Goal: Task Accomplishment & Management: Use online tool/utility

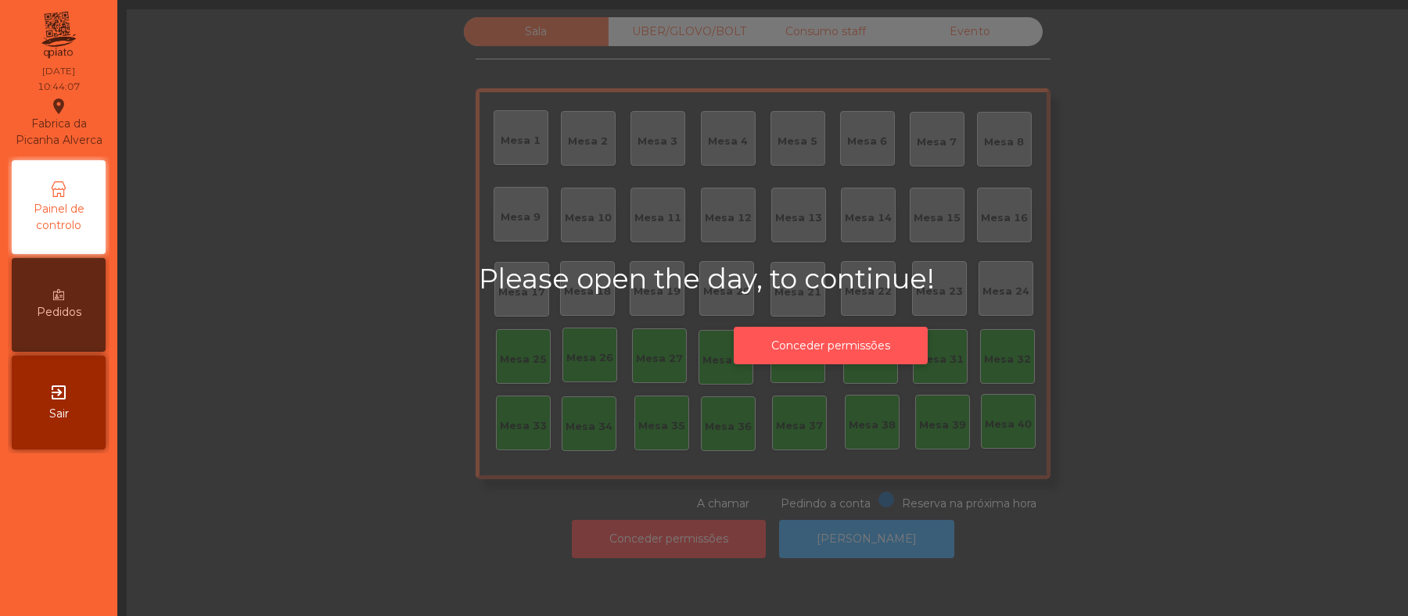
click at [843, 348] on button "Conceder permissões" at bounding box center [831, 346] width 194 height 38
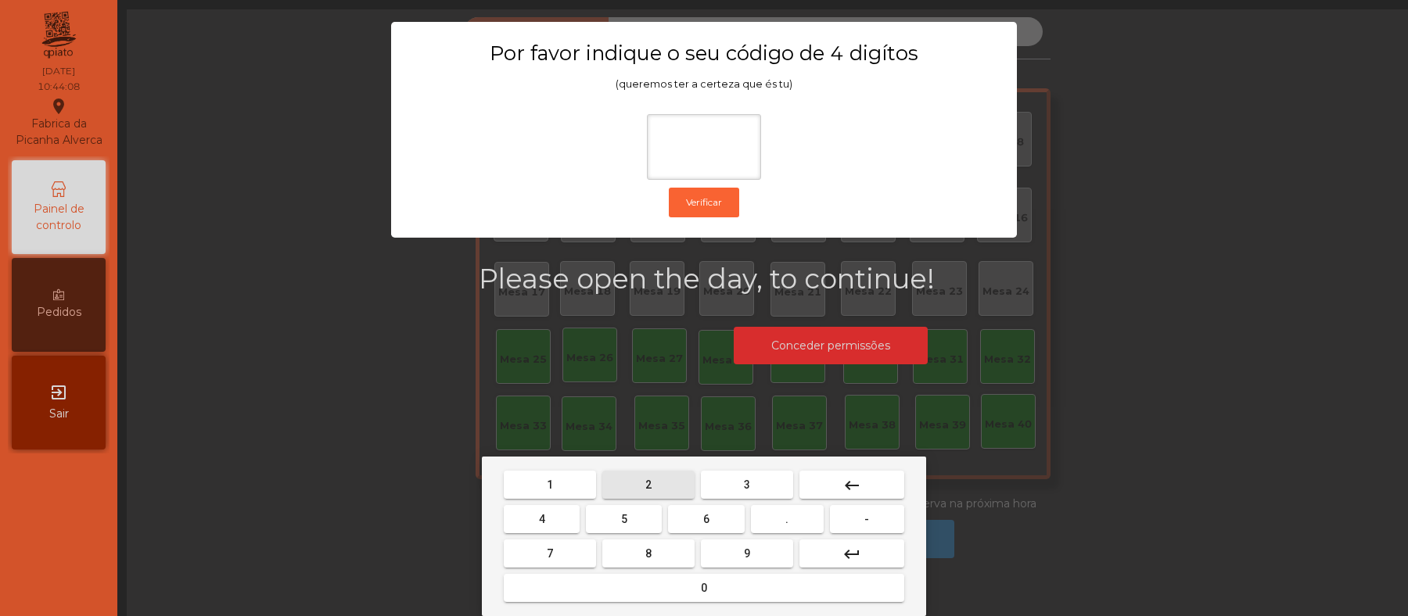
click at [648, 485] on span "2" at bounding box center [648, 485] width 6 height 13
click at [706, 519] on span "6" at bounding box center [706, 519] width 6 height 13
click at [559, 482] on button "1" at bounding box center [550, 485] width 92 height 28
click at [623, 519] on span "5" at bounding box center [624, 519] width 6 height 13
type input "****"
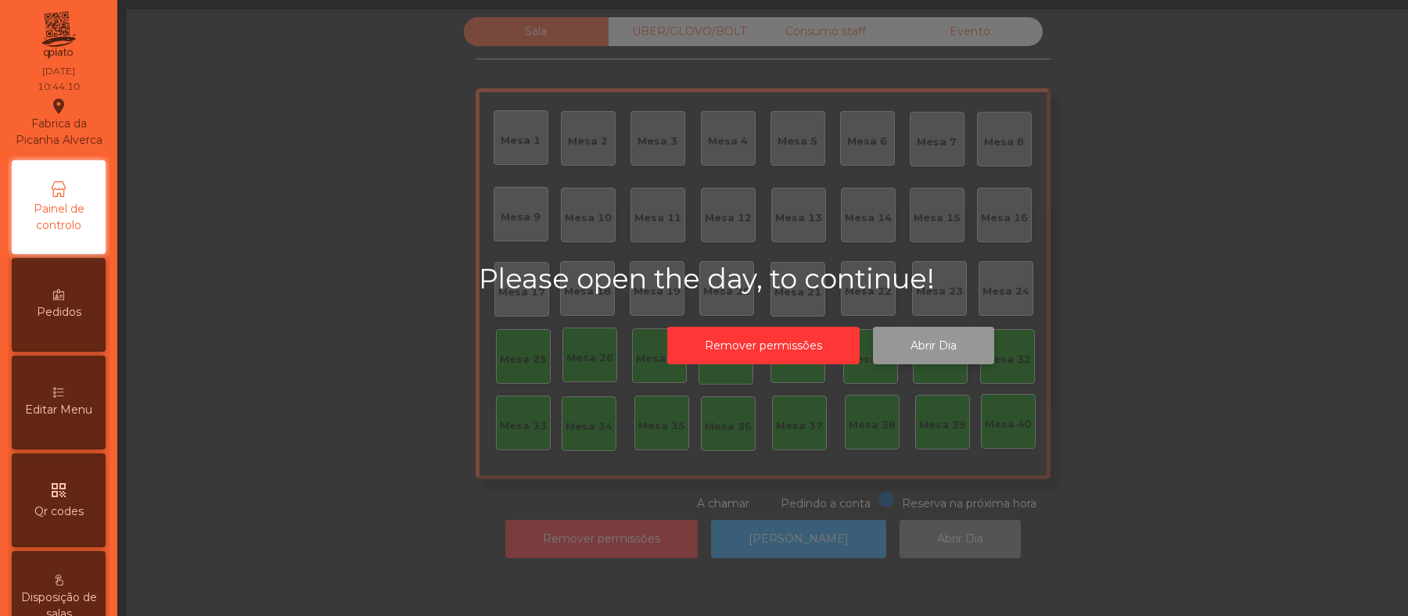
click at [939, 344] on button "Abrir Dia" at bounding box center [933, 346] width 121 height 38
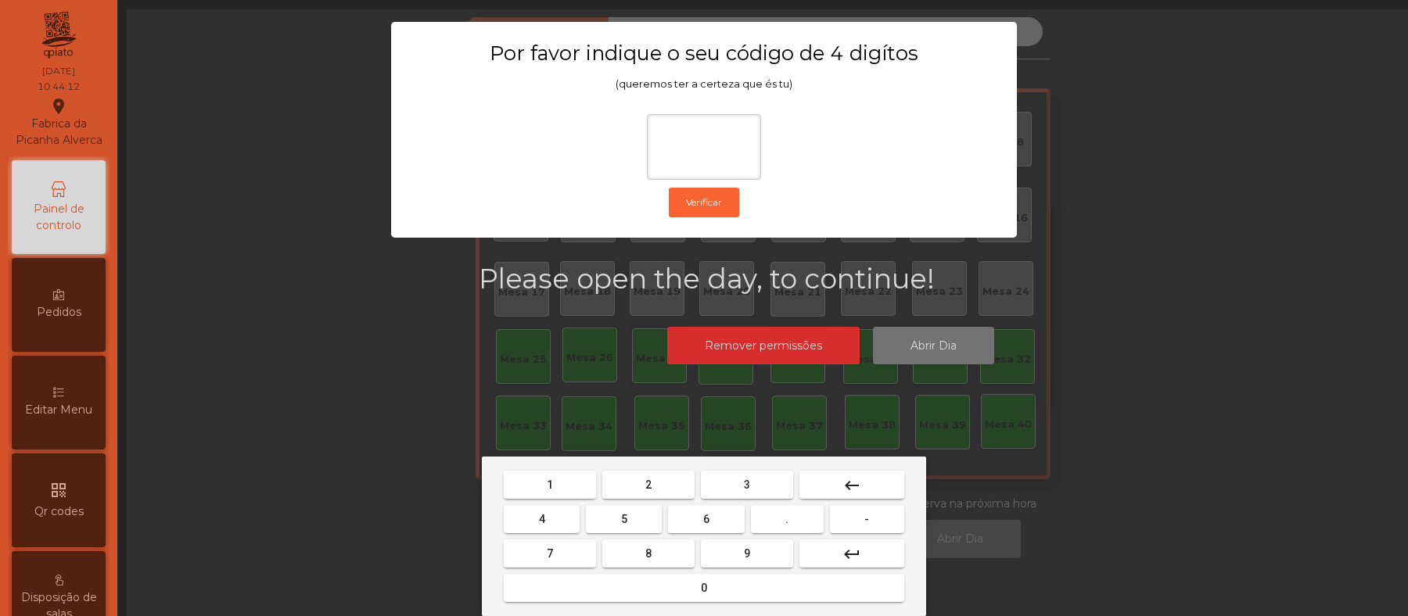
click at [641, 485] on button "2" at bounding box center [648, 485] width 92 height 28
click at [706, 518] on span "6" at bounding box center [706, 519] width 6 height 13
click at [584, 483] on button "1" at bounding box center [550, 485] width 92 height 28
click at [630, 517] on button "5" at bounding box center [624, 519] width 76 height 28
type input "****"
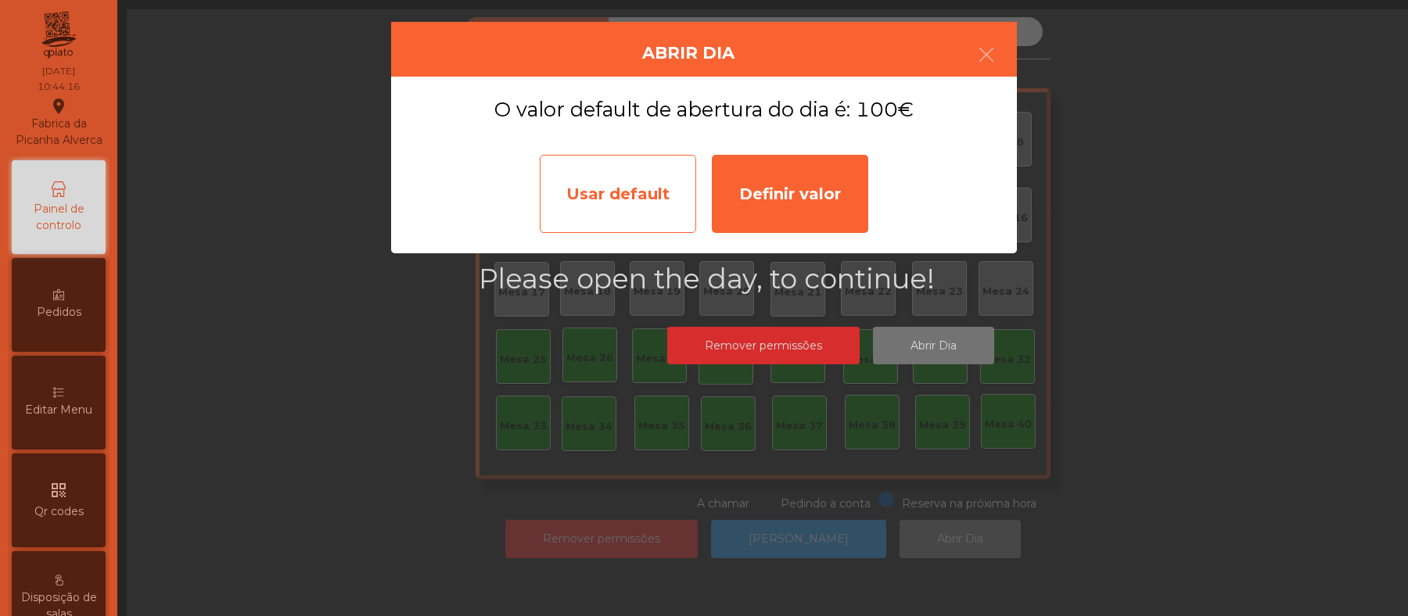
click at [580, 200] on div "Usar default" at bounding box center [618, 194] width 156 height 78
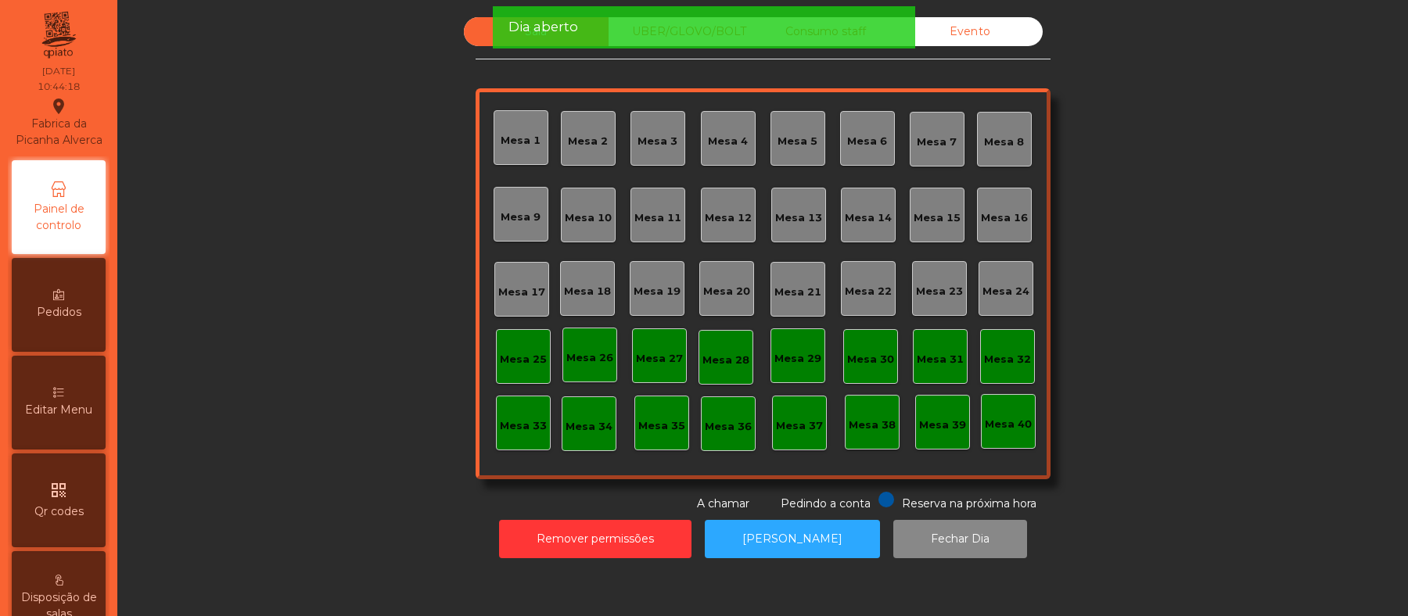
click at [921, 429] on div "Mesa 39" at bounding box center [942, 426] width 47 height 16
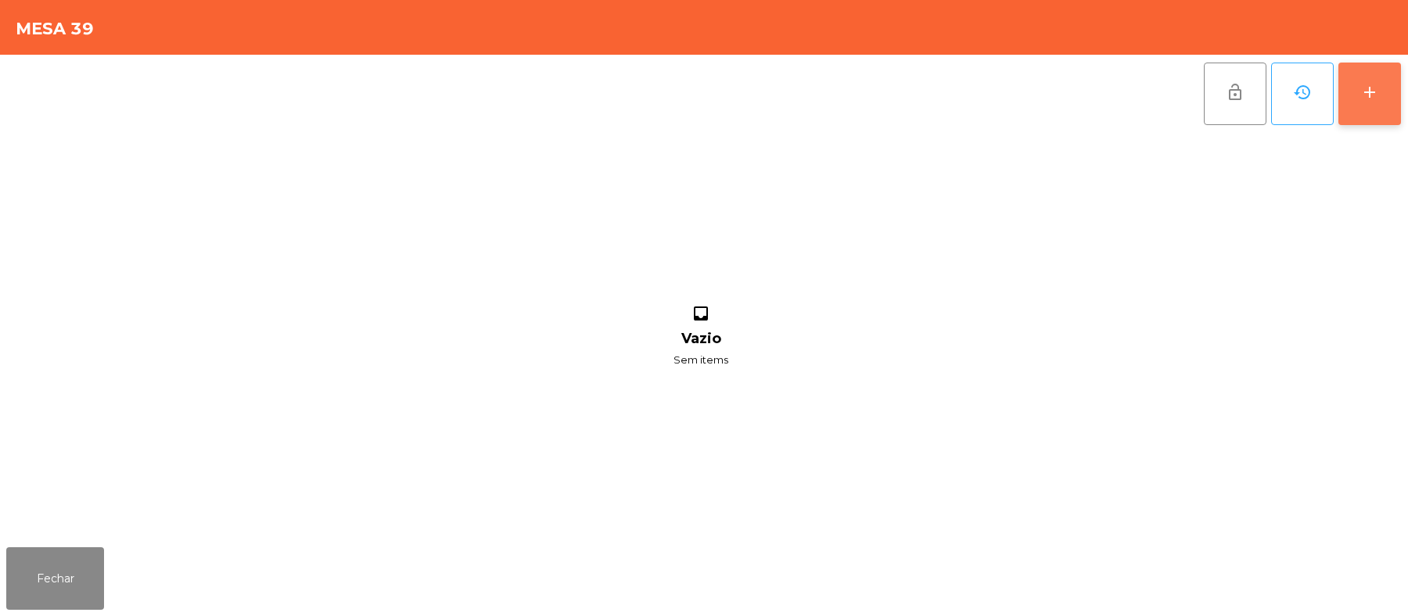
click at [1365, 95] on div "add" at bounding box center [1369, 92] width 19 height 19
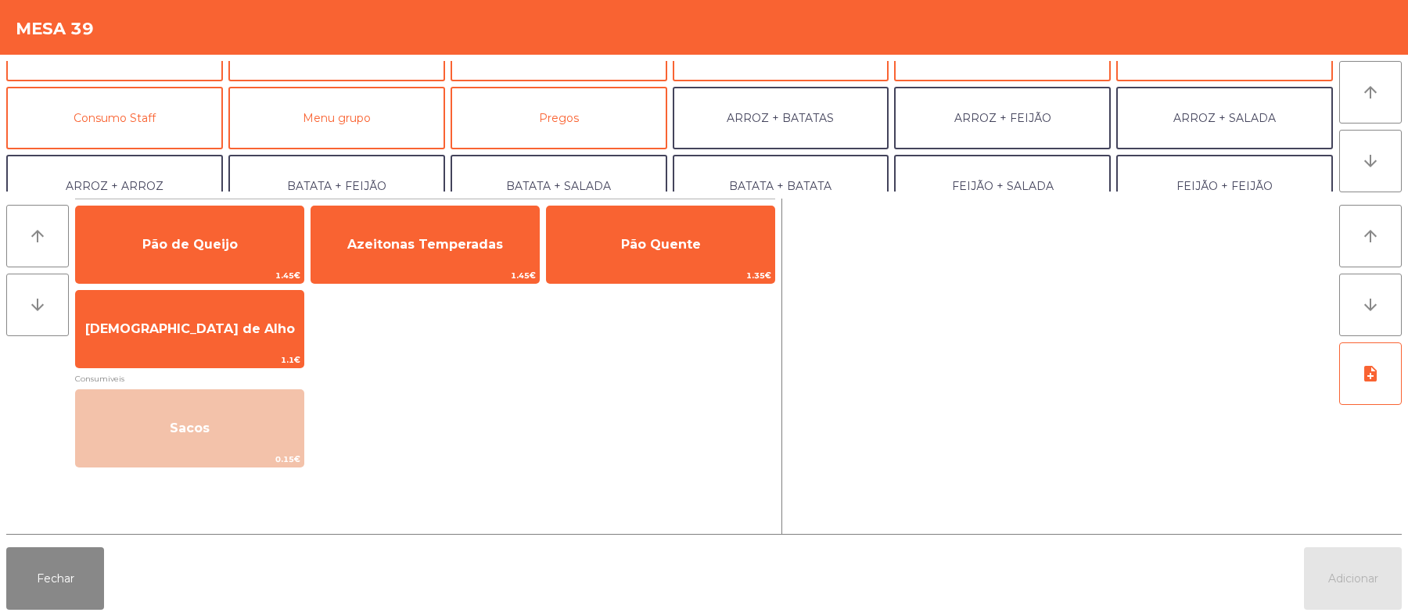
scroll to position [132, 0]
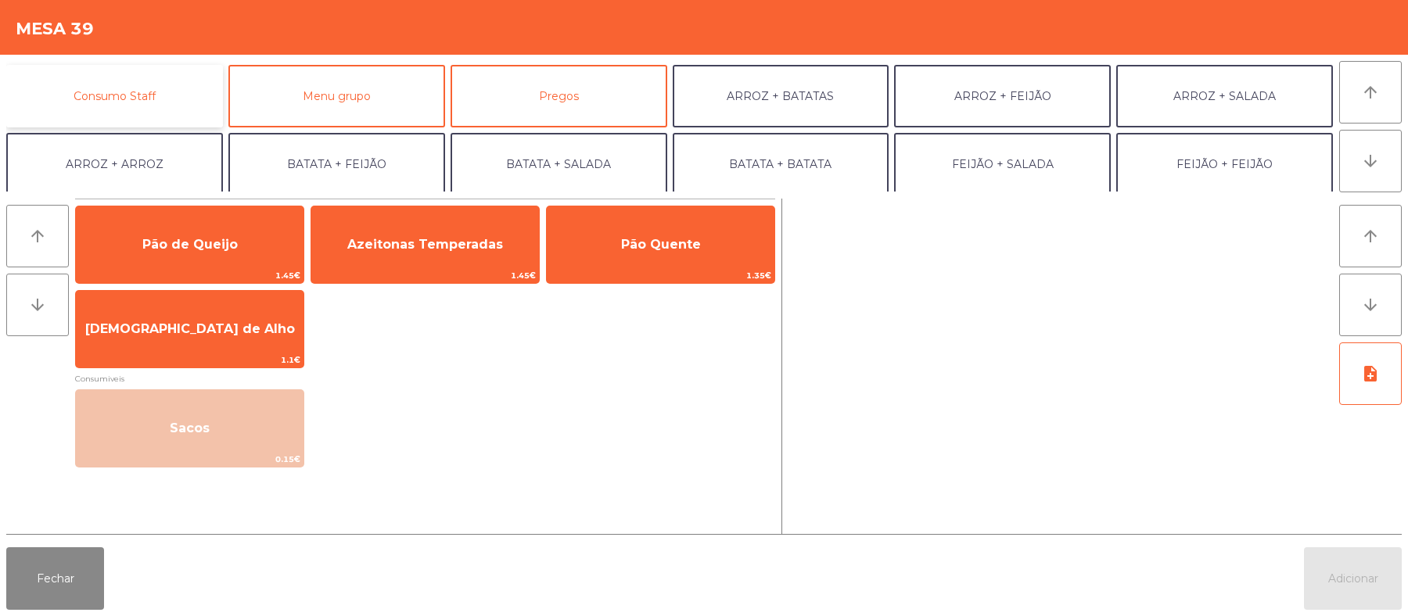
click at [144, 101] on button "Consumo Staff" at bounding box center [114, 96] width 217 height 63
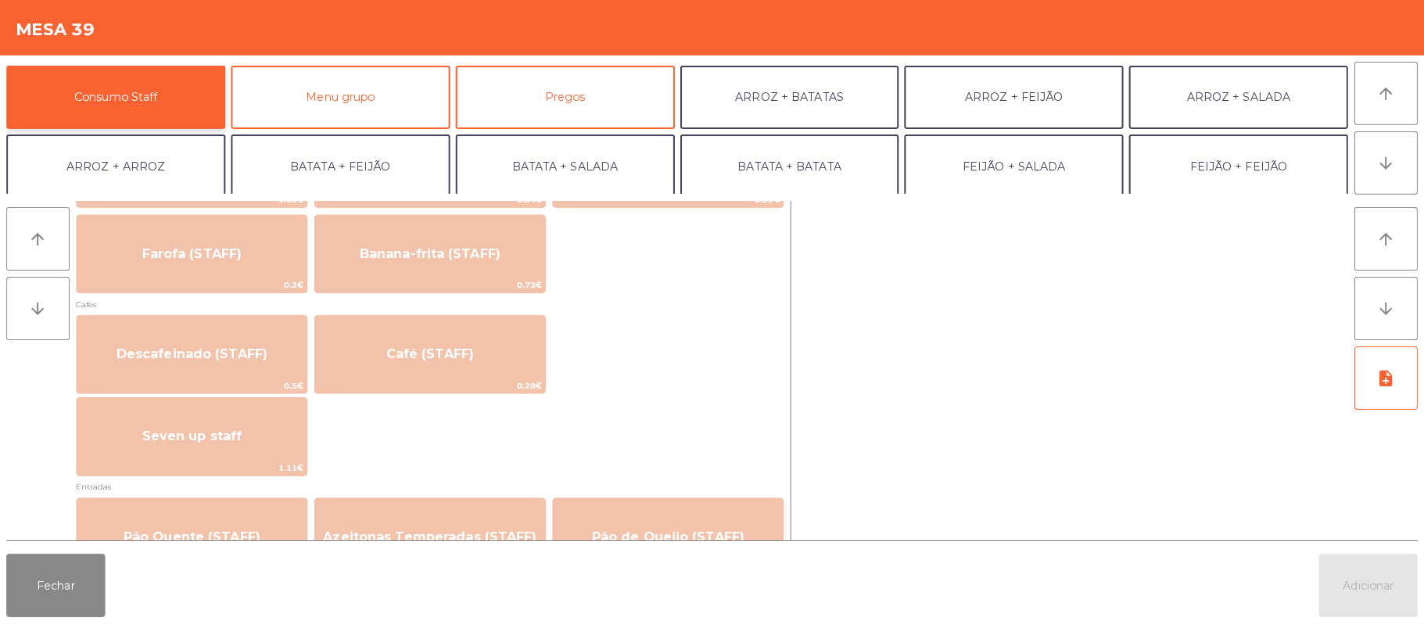
scroll to position [821, 0]
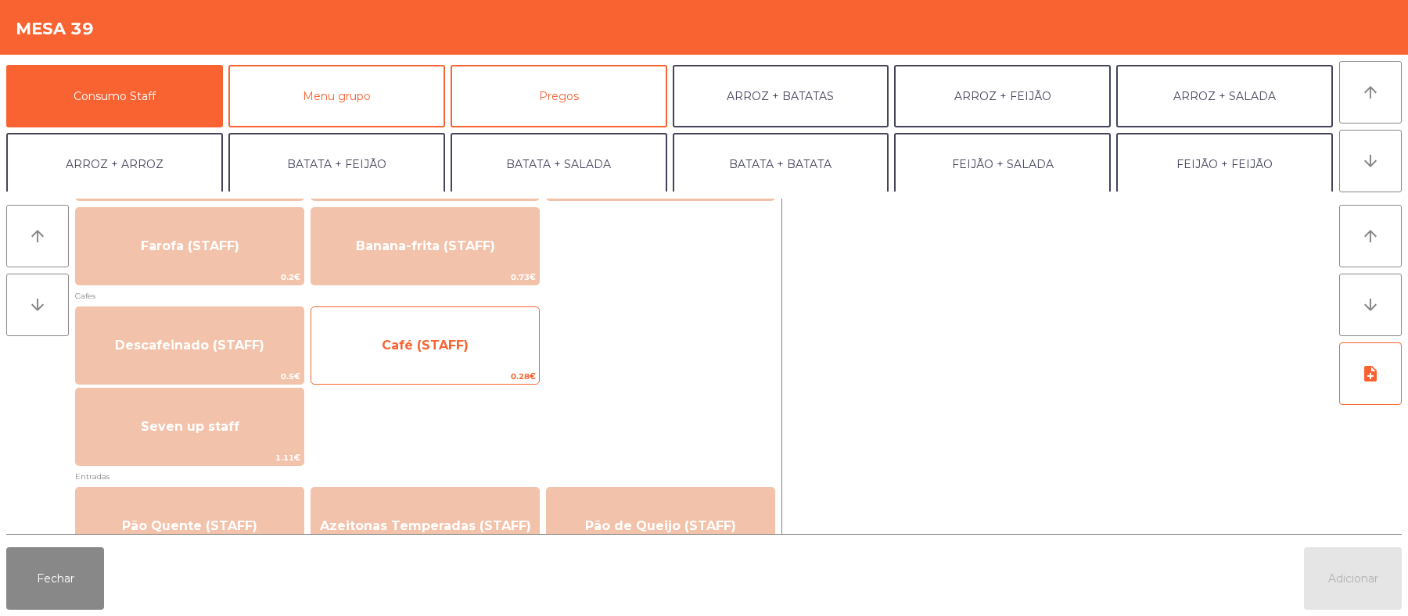
click at [458, 345] on span "Café (STAFF)" at bounding box center [425, 345] width 87 height 15
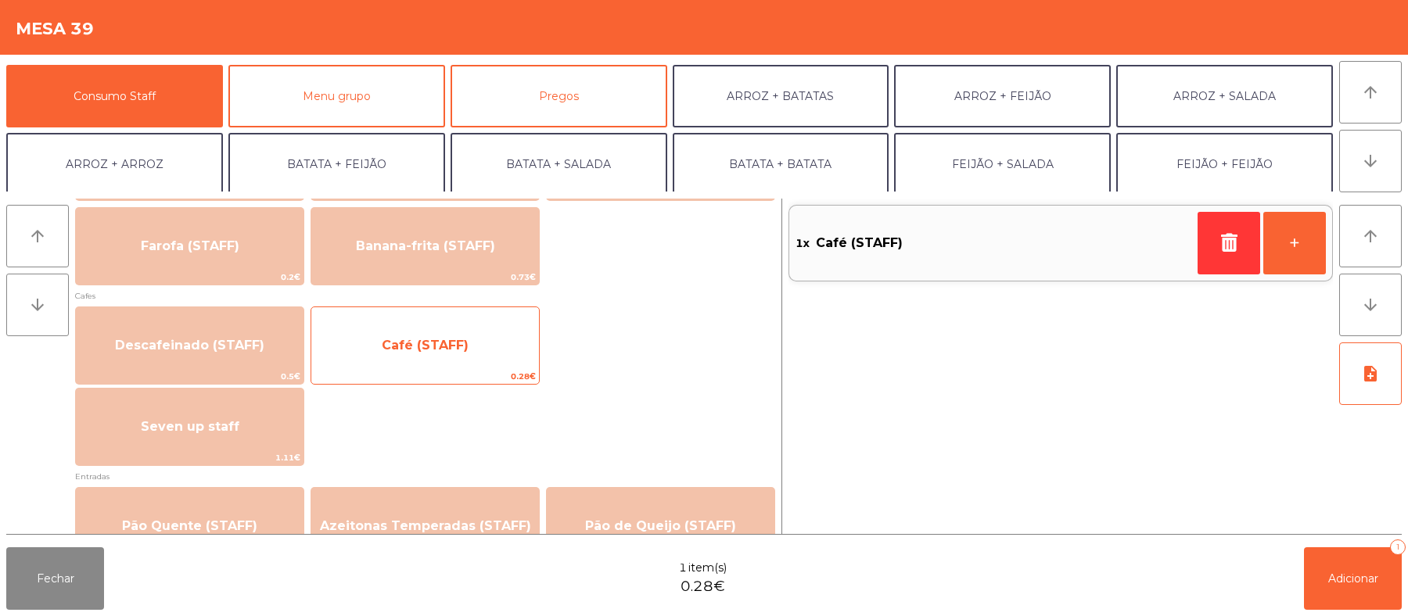
click at [424, 350] on span "Café (STAFF)" at bounding box center [425, 345] width 87 height 15
click at [423, 347] on span "Café (STAFF)" at bounding box center [425, 345] width 87 height 15
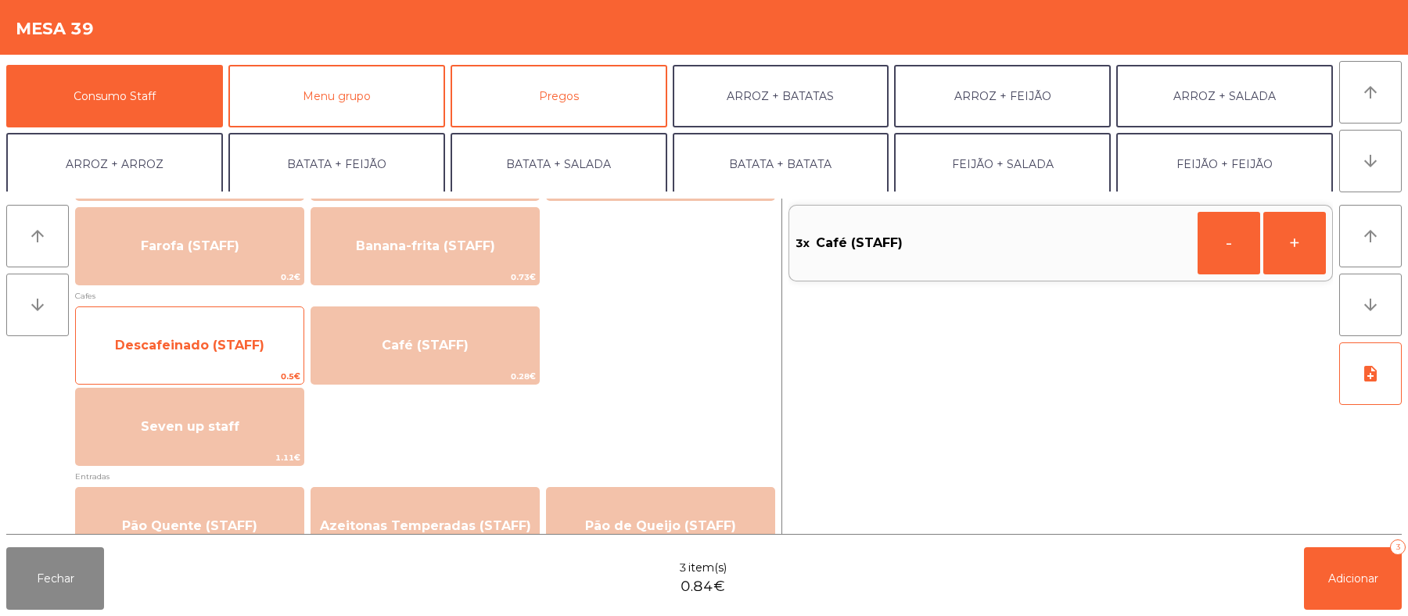
click at [214, 335] on span "Descafeinado (STAFF)" at bounding box center [190, 346] width 228 height 42
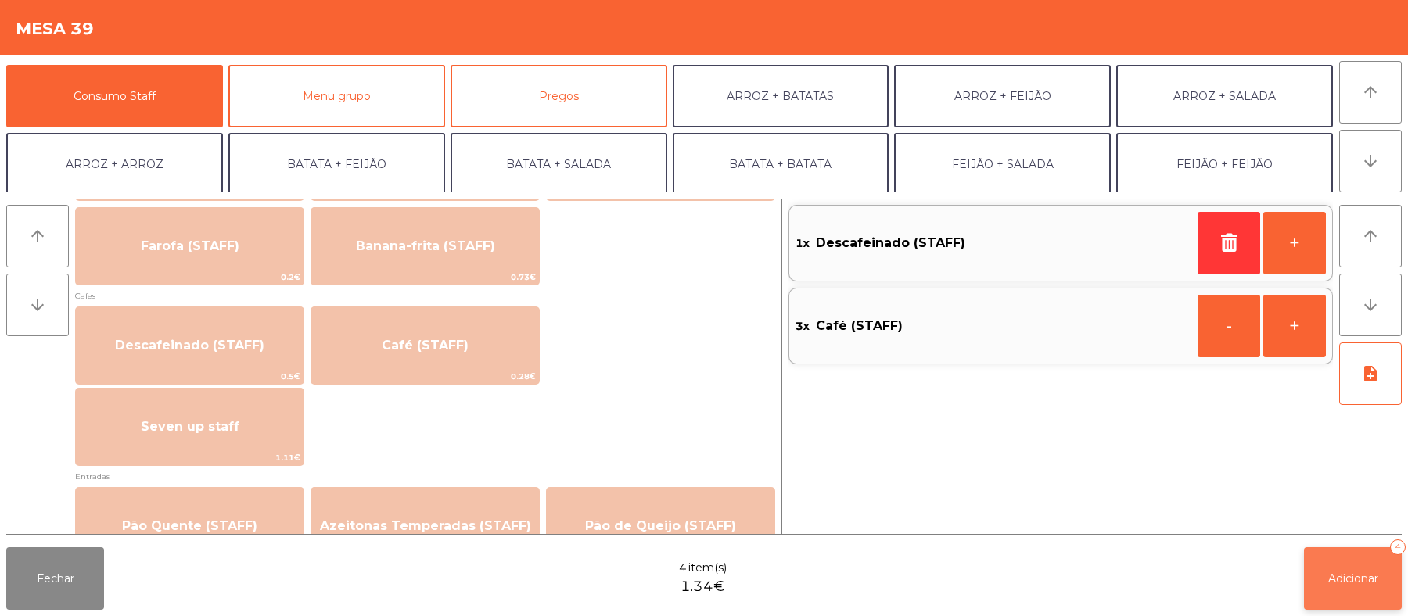
click at [1340, 563] on button "Adicionar 4" at bounding box center [1353, 579] width 98 height 63
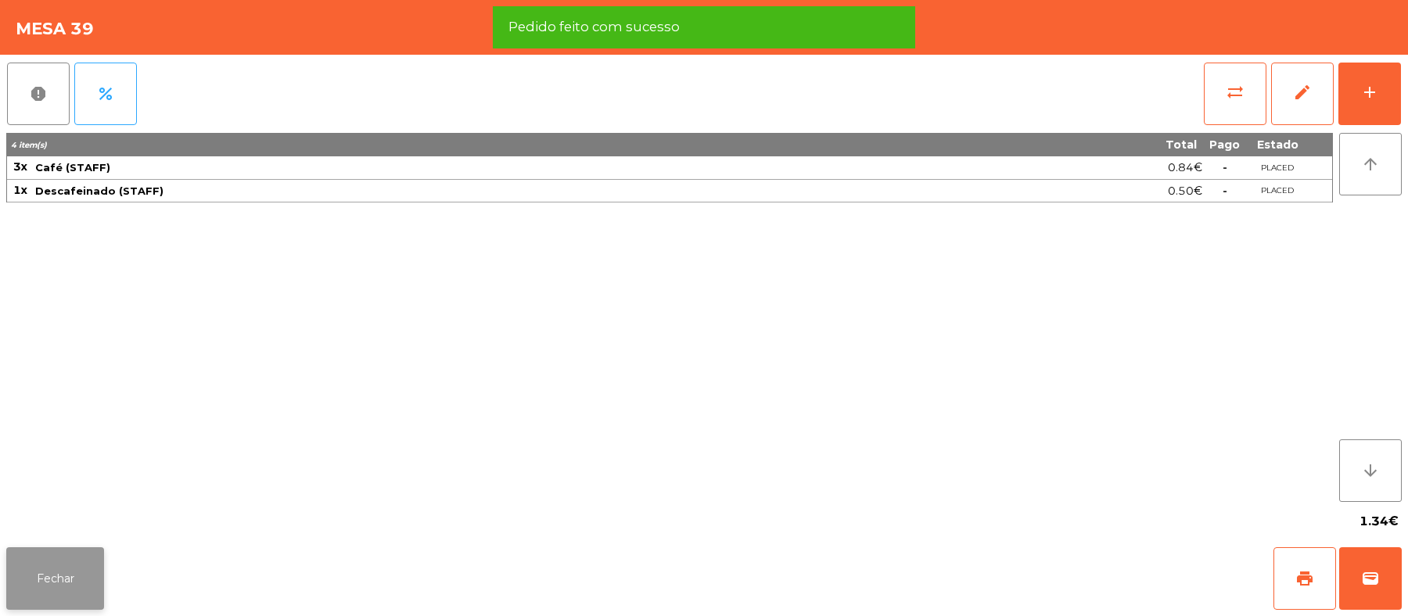
click at [33, 554] on button "Fechar" at bounding box center [55, 579] width 98 height 63
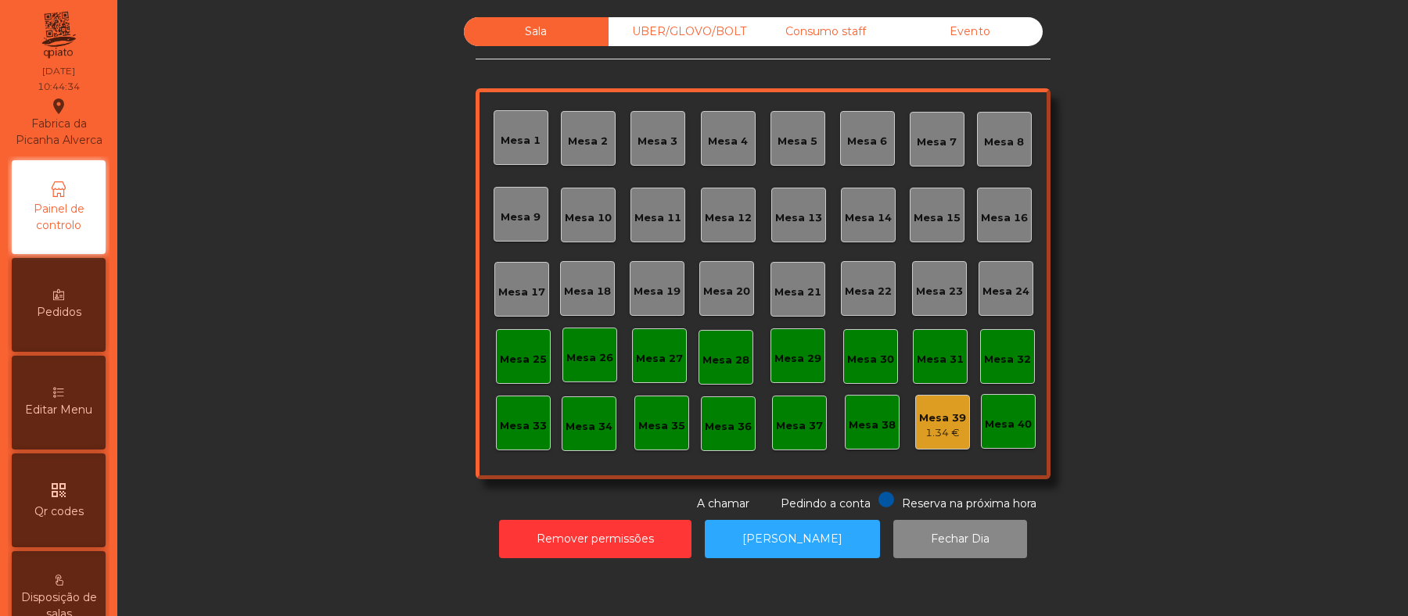
click at [735, 427] on div "Mesa 36" at bounding box center [728, 427] width 47 height 16
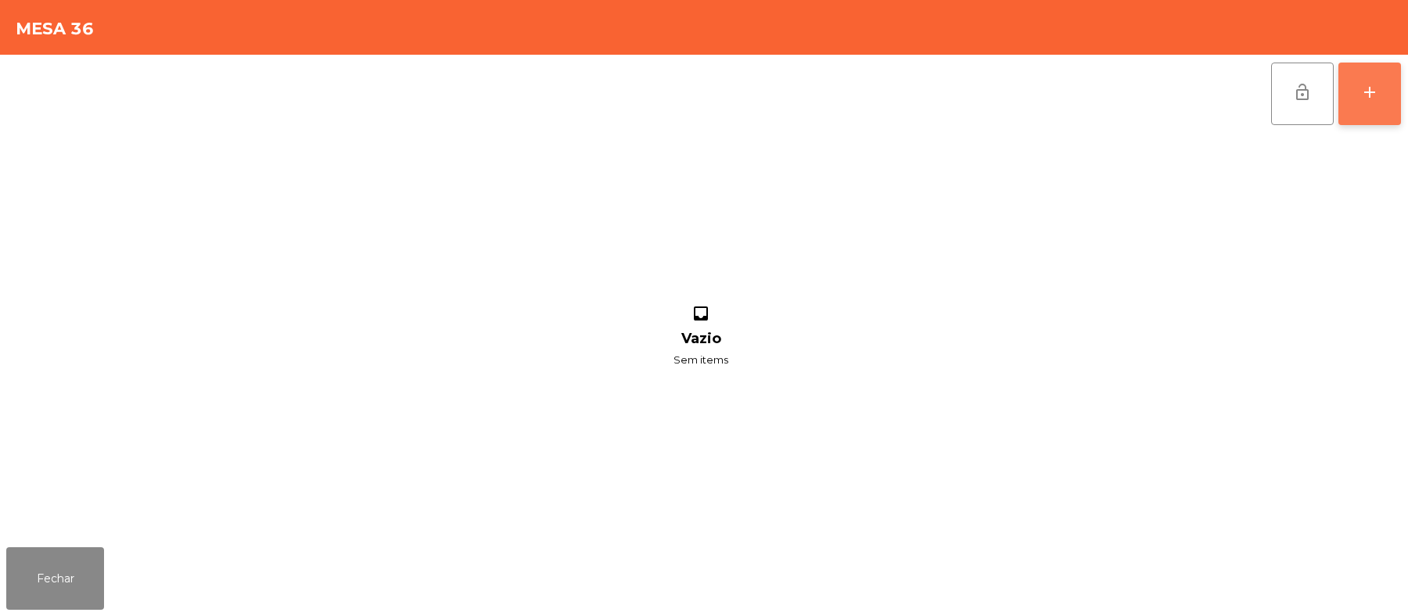
click at [1365, 92] on div "add" at bounding box center [1369, 92] width 19 height 19
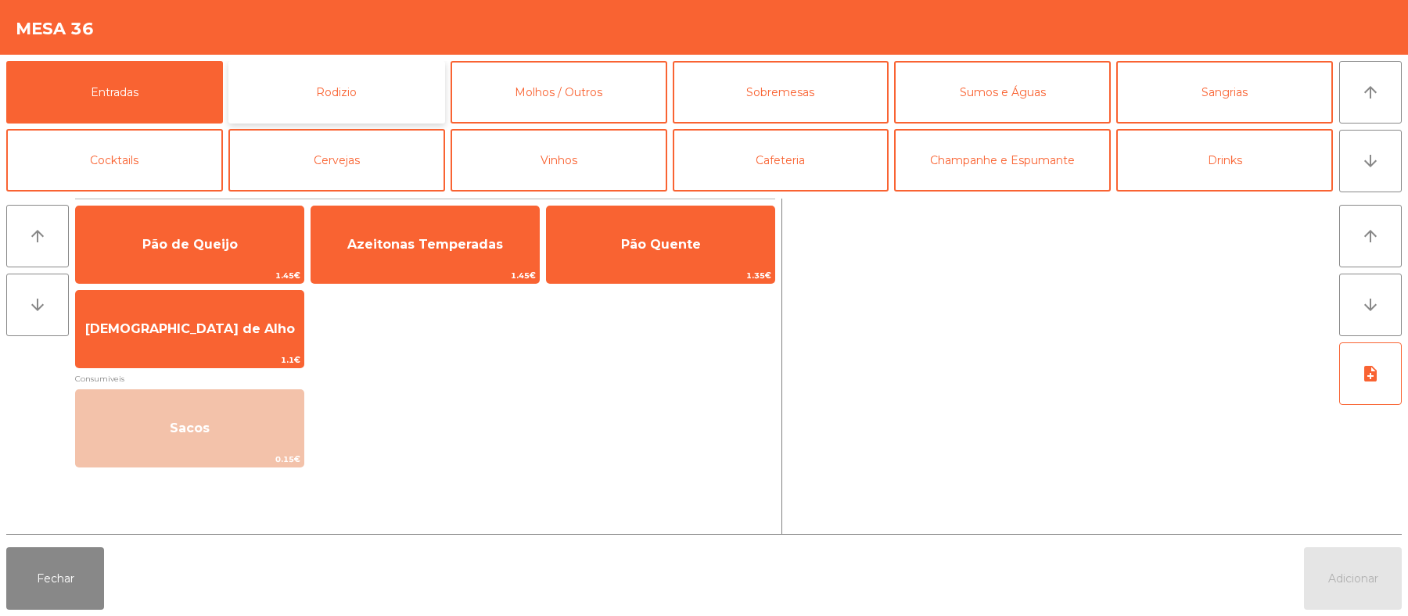
click at [358, 99] on button "Rodizio" at bounding box center [336, 92] width 217 height 63
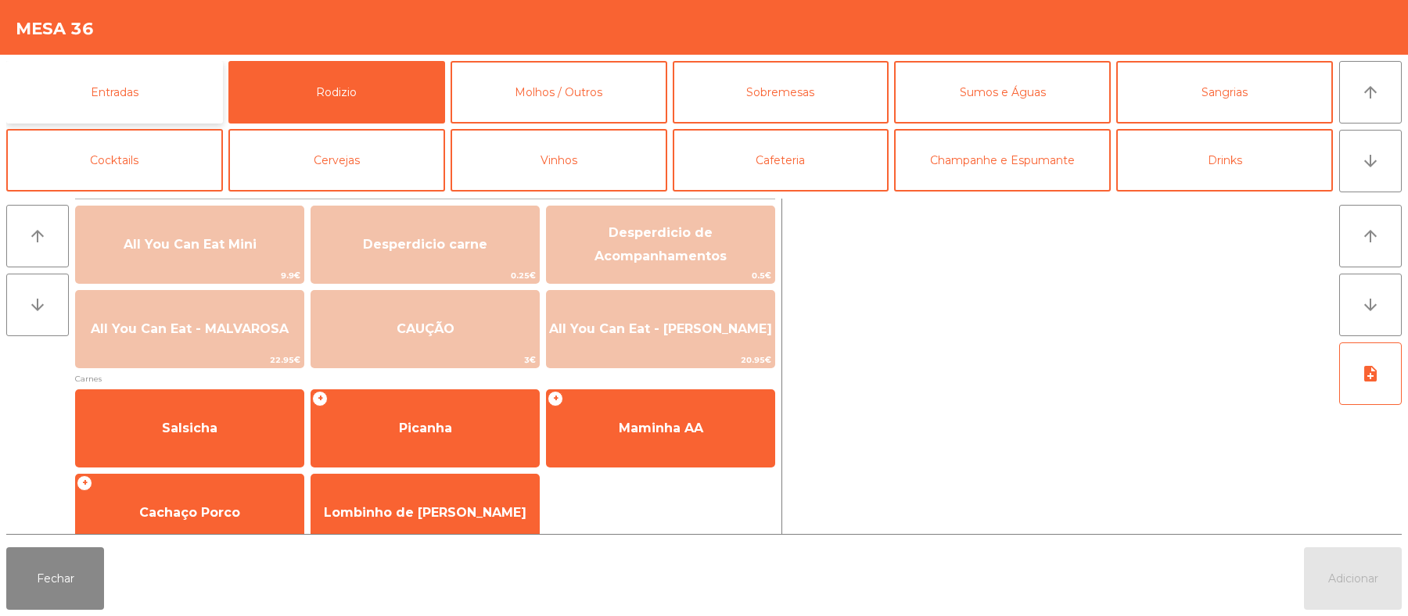
click at [149, 91] on button "Entradas" at bounding box center [114, 92] width 217 height 63
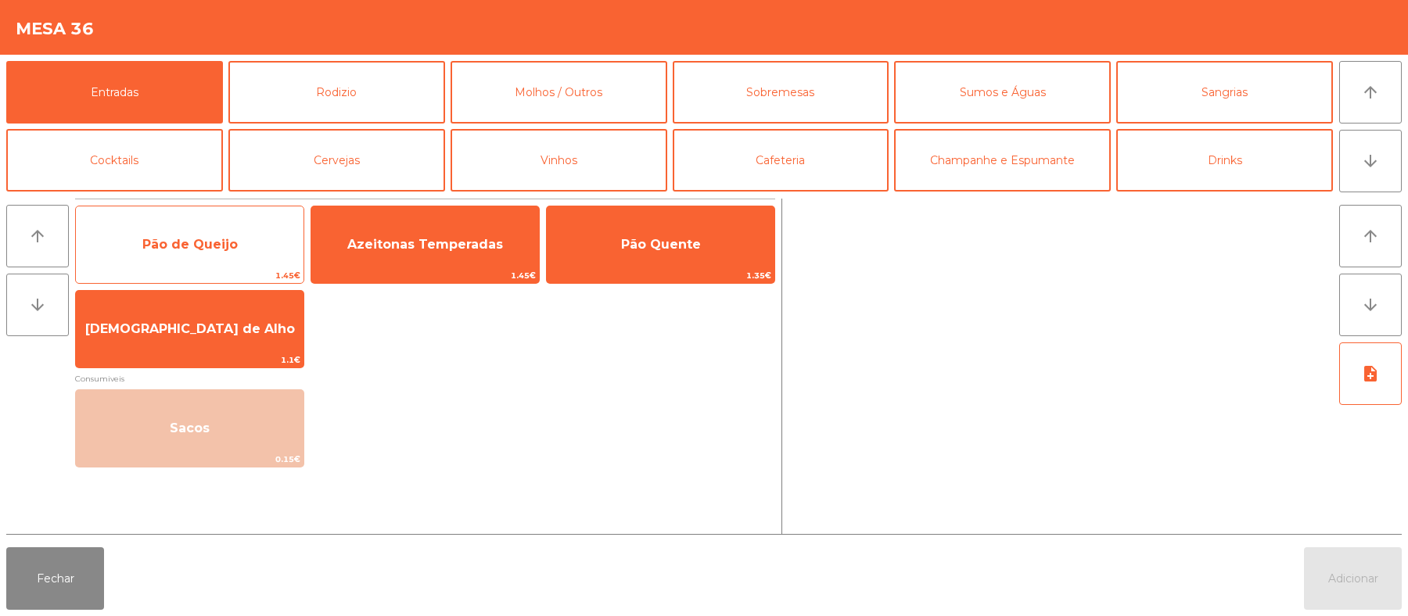
click at [210, 249] on span "Pão de Queijo" at bounding box center [189, 244] width 95 height 15
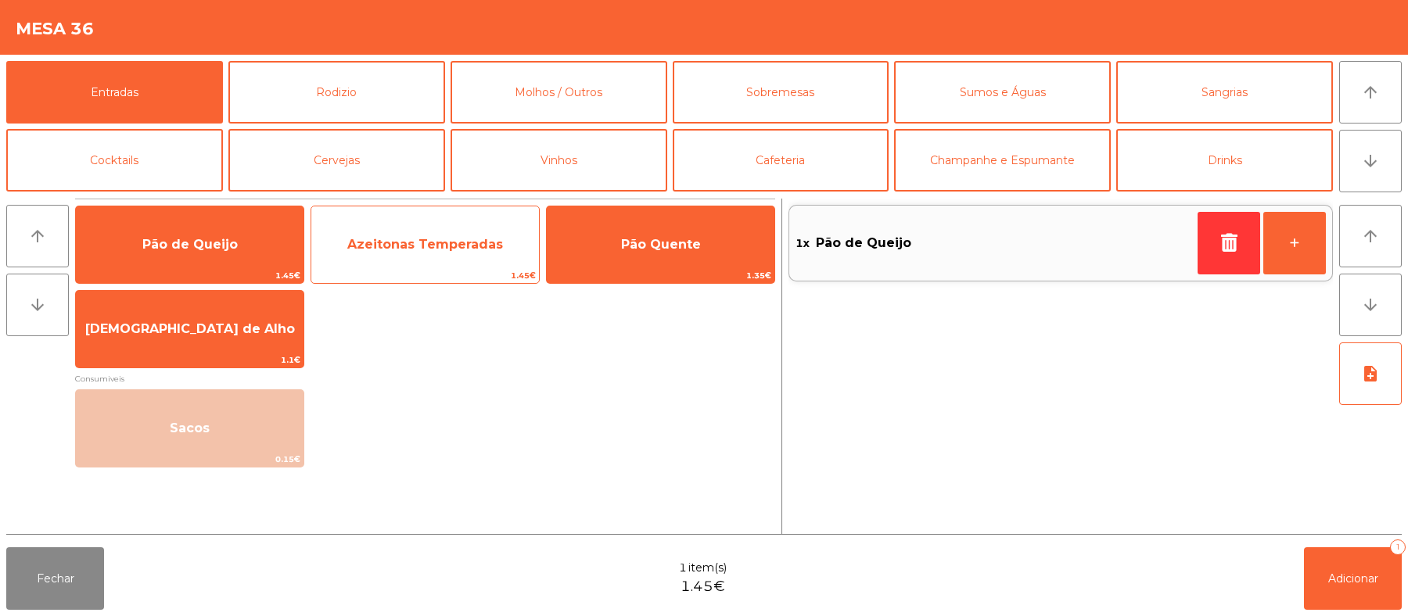
click at [455, 242] on span "Azeitonas Temperadas" at bounding box center [425, 244] width 156 height 15
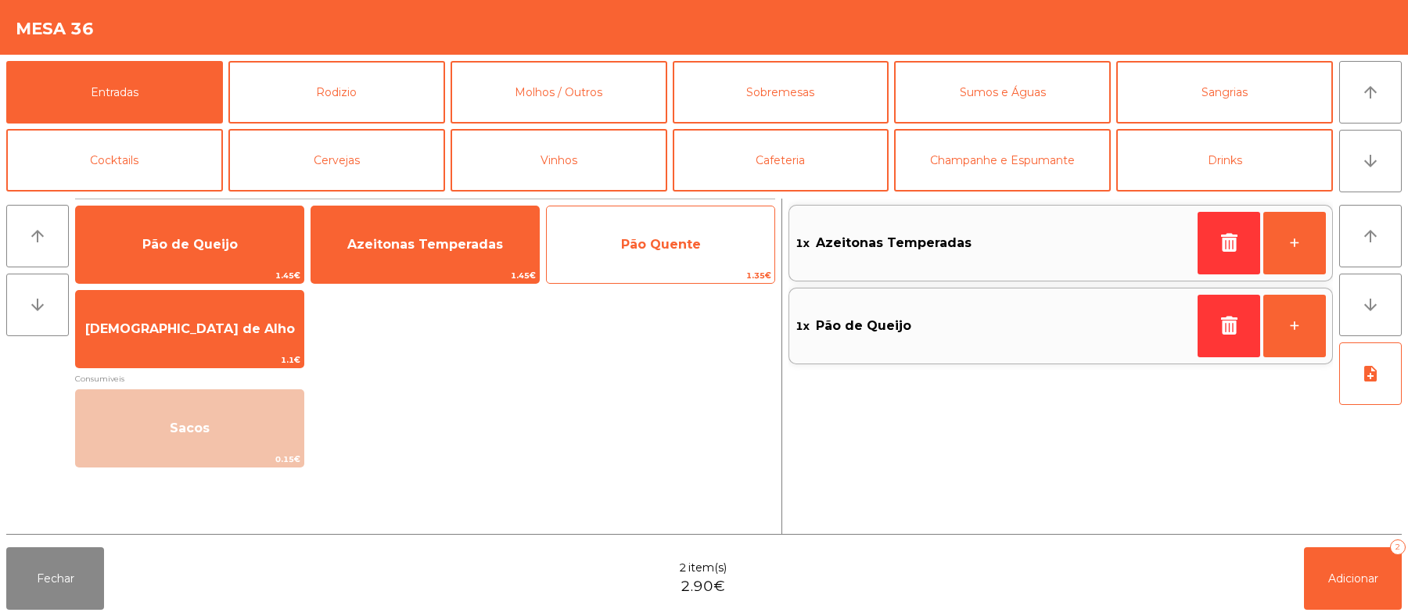
click at [662, 245] on span "Pão Quente" at bounding box center [661, 244] width 80 height 15
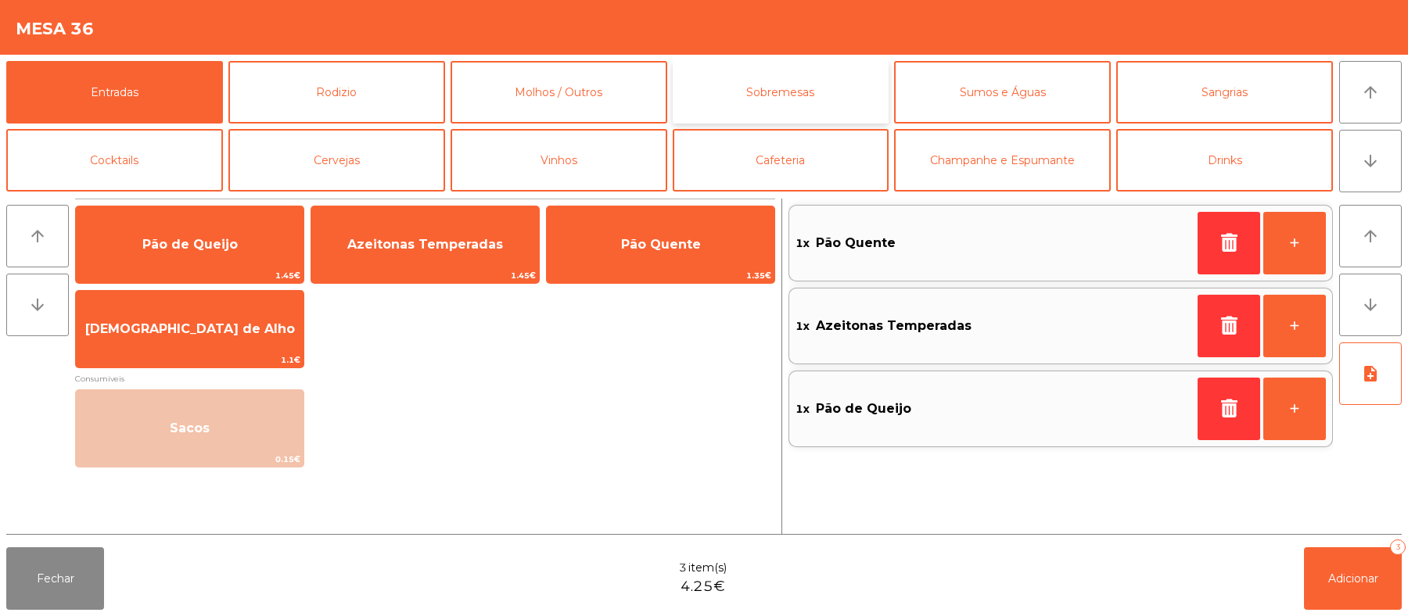
click at [809, 95] on button "Sobremesas" at bounding box center [781, 92] width 217 height 63
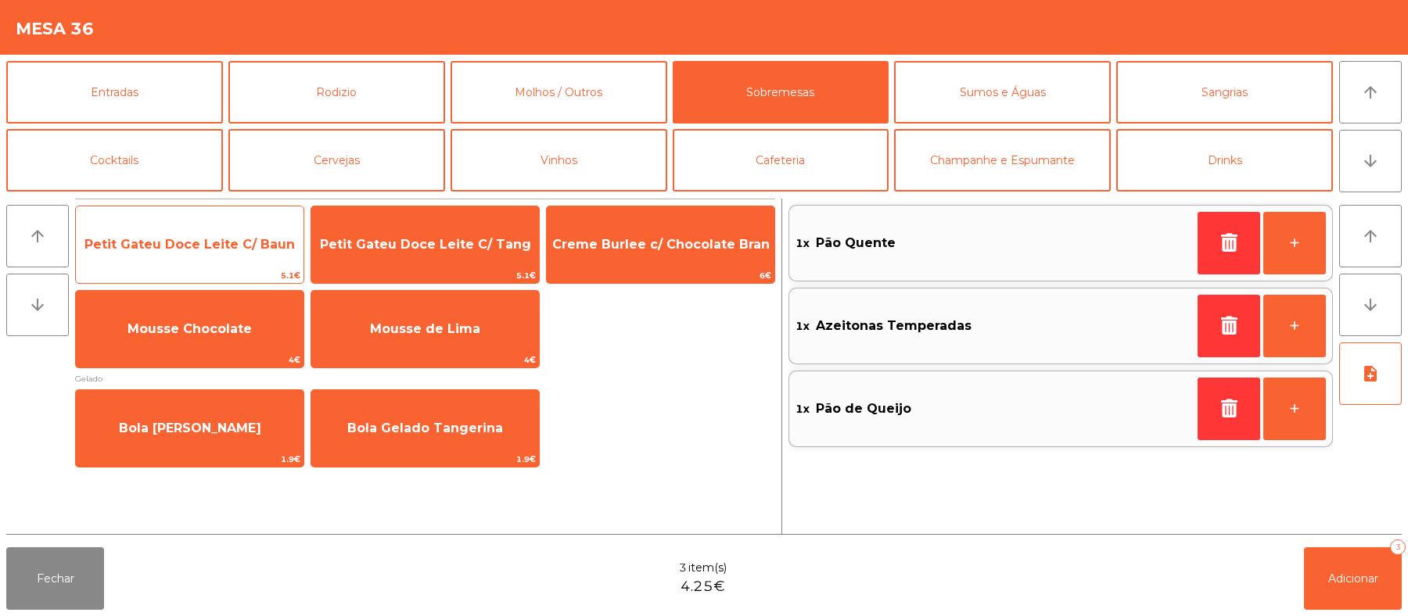
click at [185, 239] on span "Petit Gateu Doce Leite C/ Baun" at bounding box center [189, 244] width 210 height 15
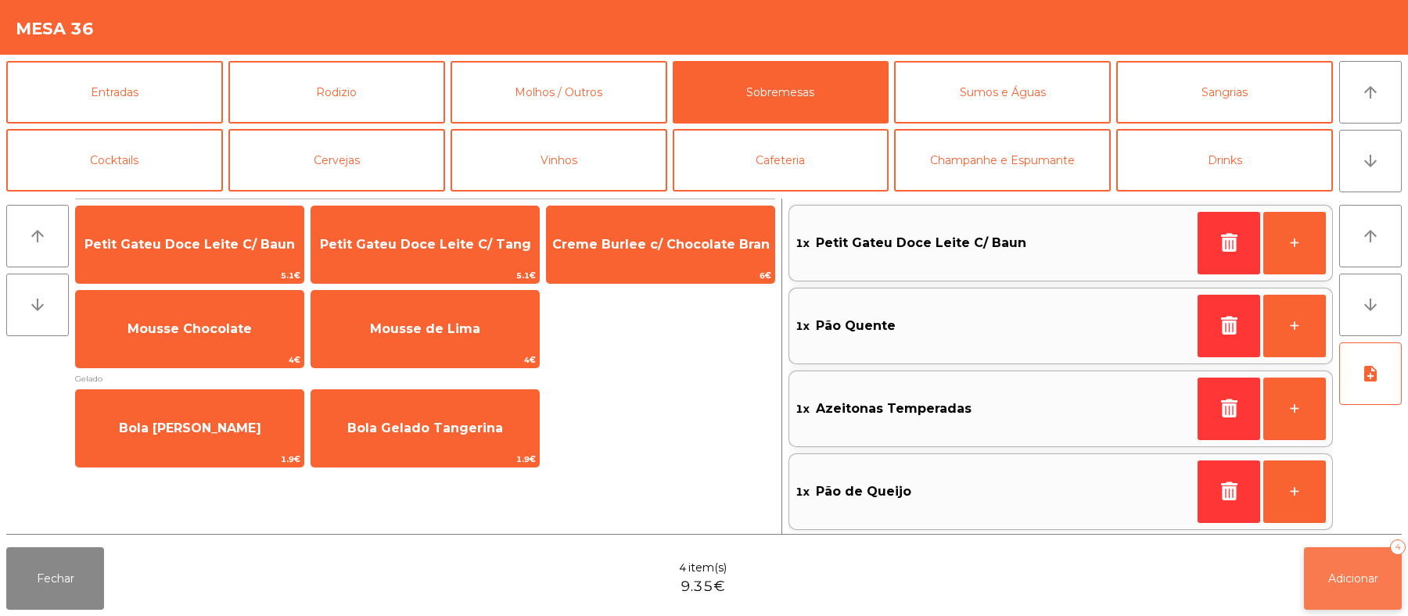
click at [1363, 590] on button "Adicionar 4" at bounding box center [1353, 579] width 98 height 63
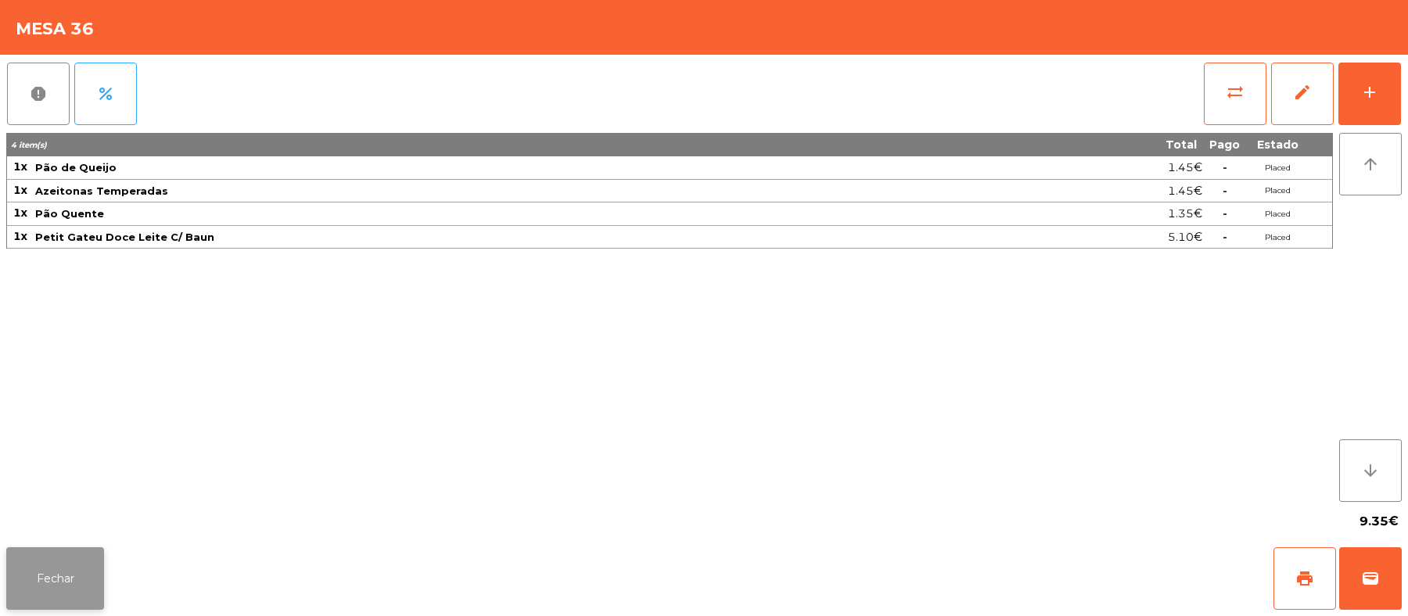
click at [54, 568] on button "Fechar" at bounding box center [55, 579] width 98 height 63
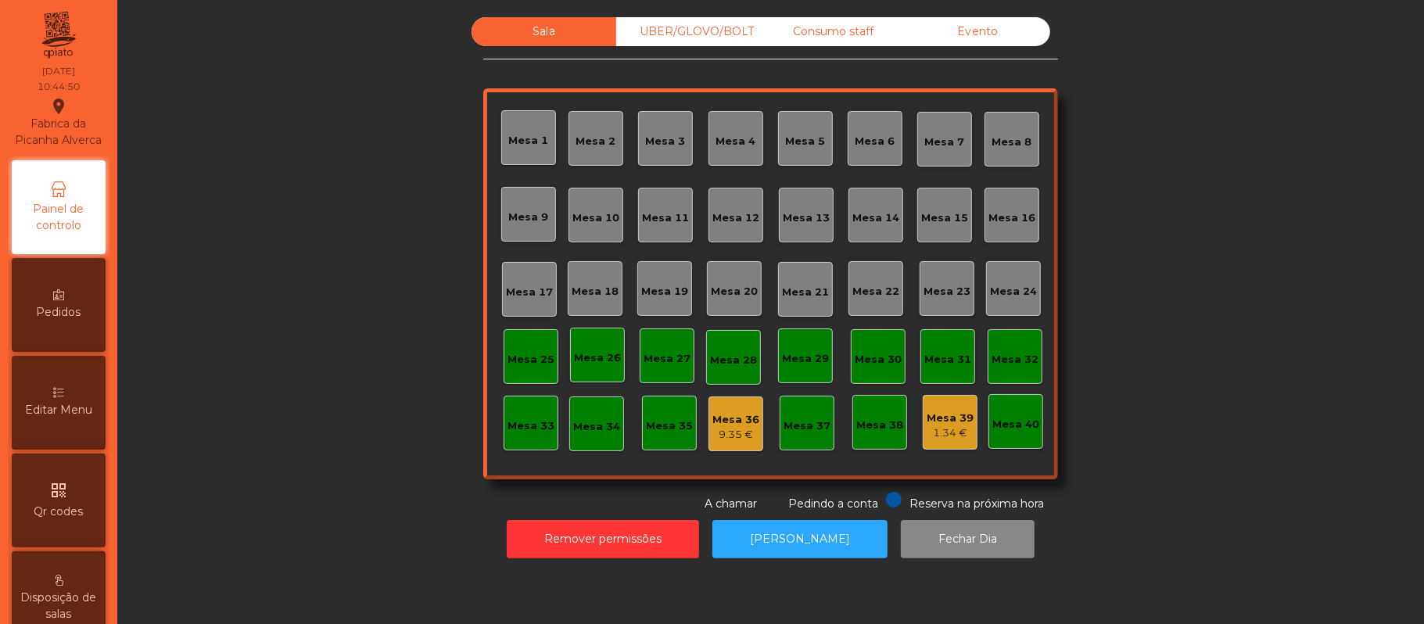
click at [516, 142] on div "Mesa 1" at bounding box center [529, 141] width 40 height 16
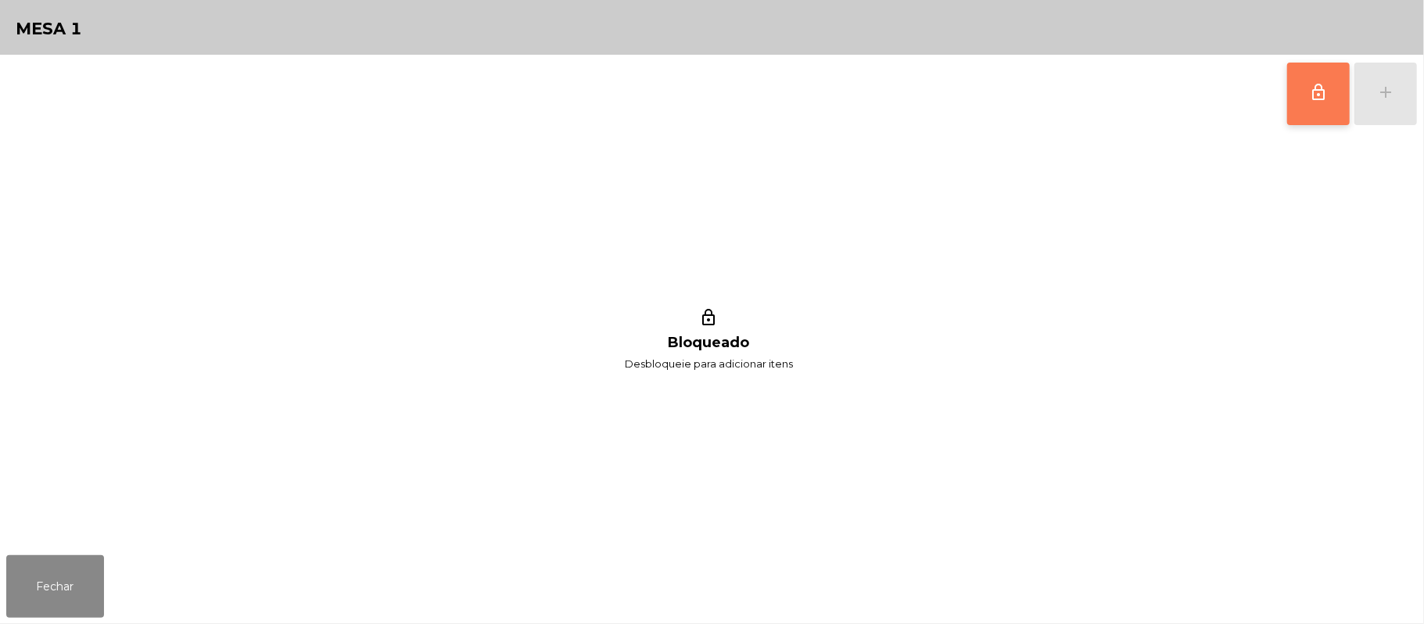
click at [1308, 95] on button "lock_outline" at bounding box center [1319, 94] width 63 height 63
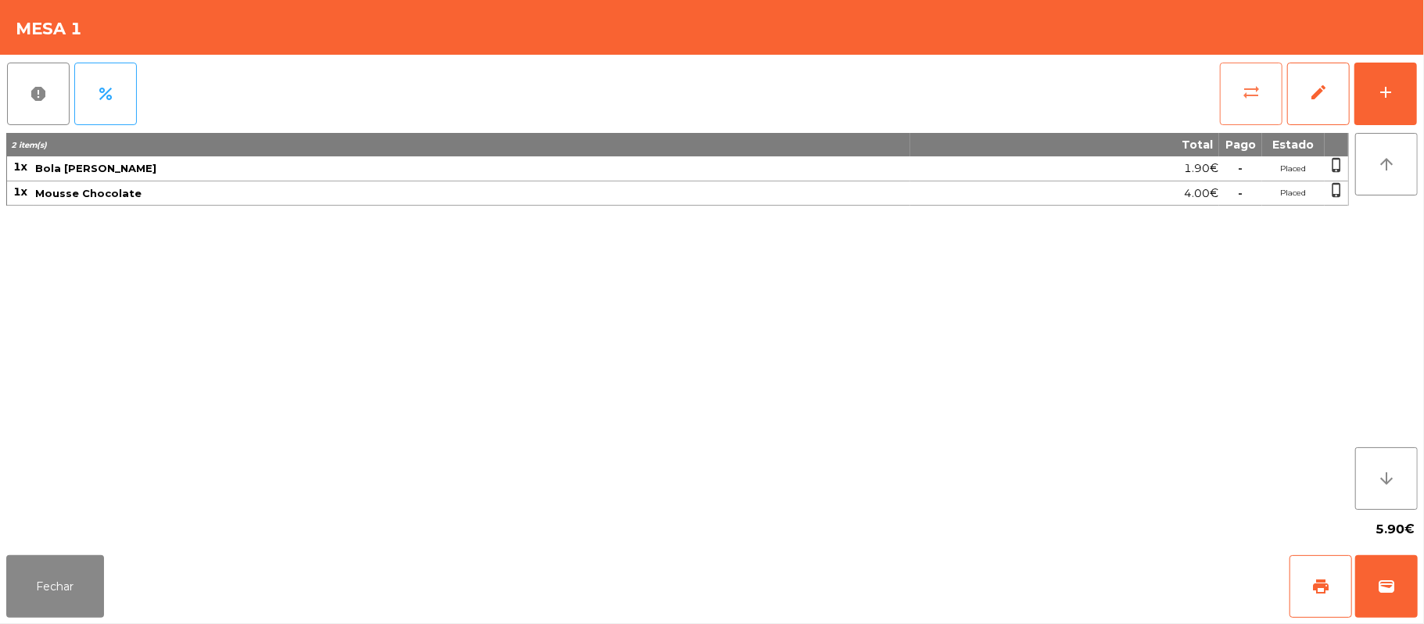
click at [1230, 79] on button "sync_alt" at bounding box center [1251, 94] width 63 height 63
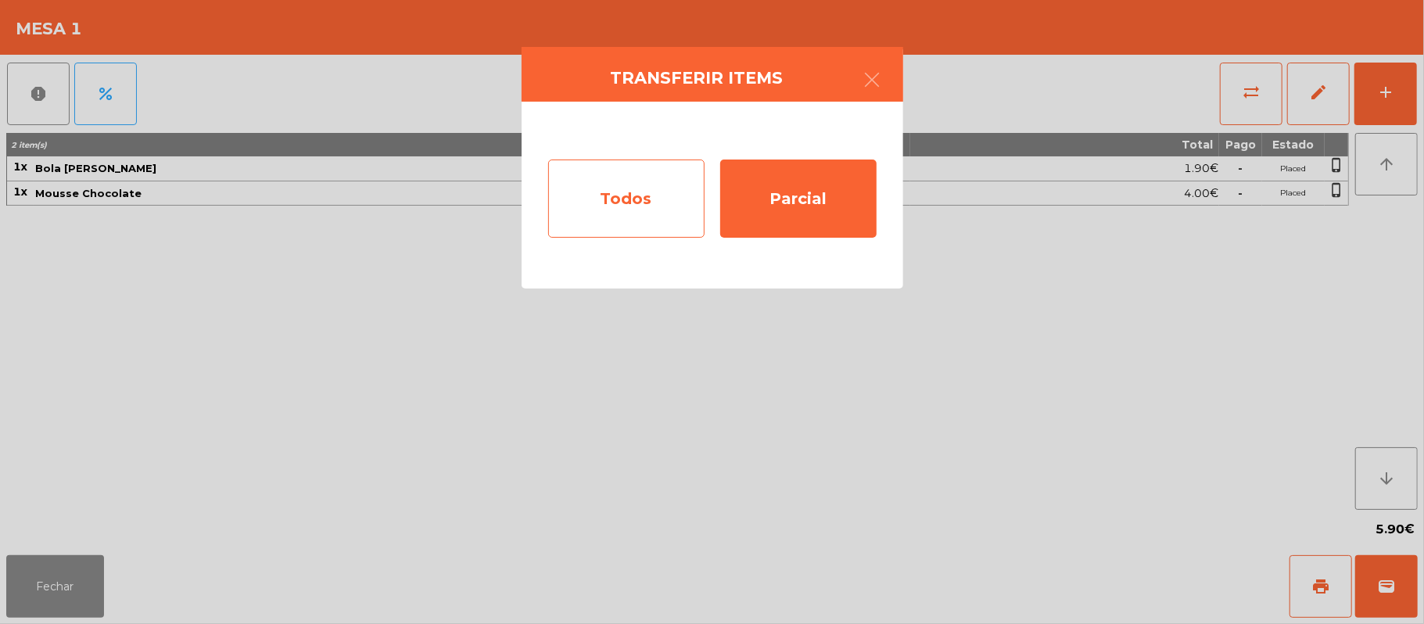
click at [634, 176] on div "Todos" at bounding box center [626, 199] width 156 height 78
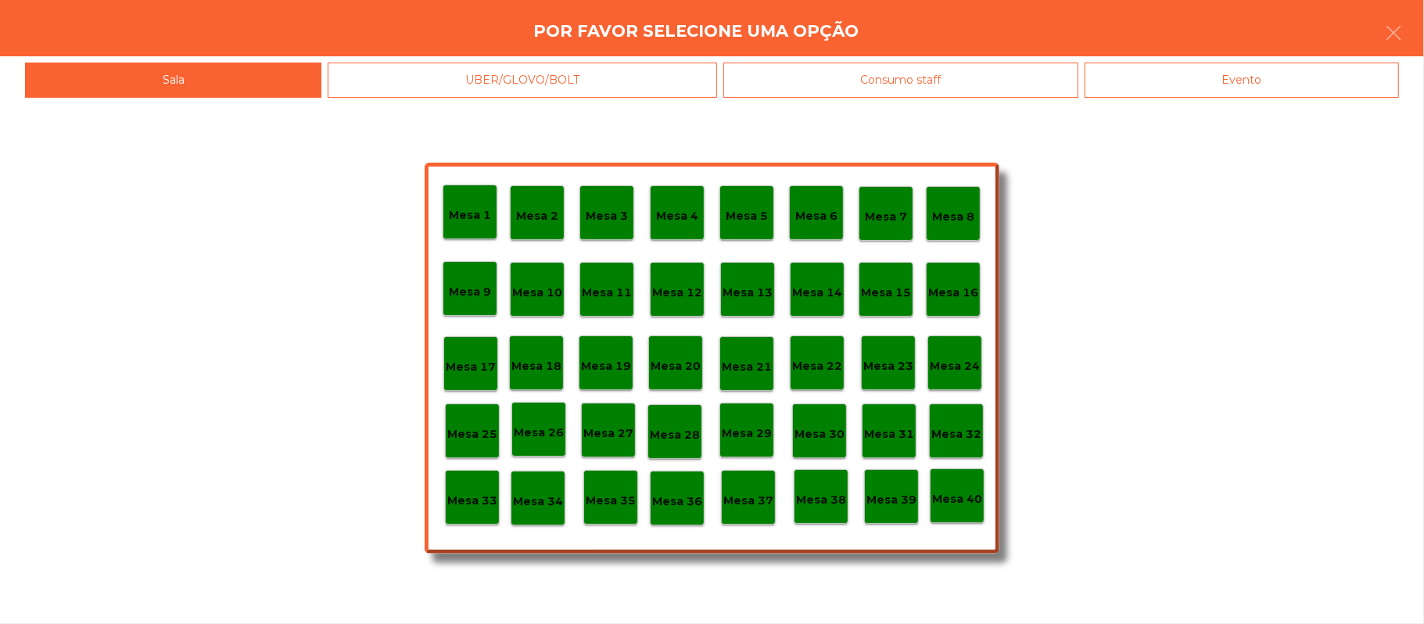
click at [743, 486] on div "Mesa 37" at bounding box center [749, 498] width 50 height 24
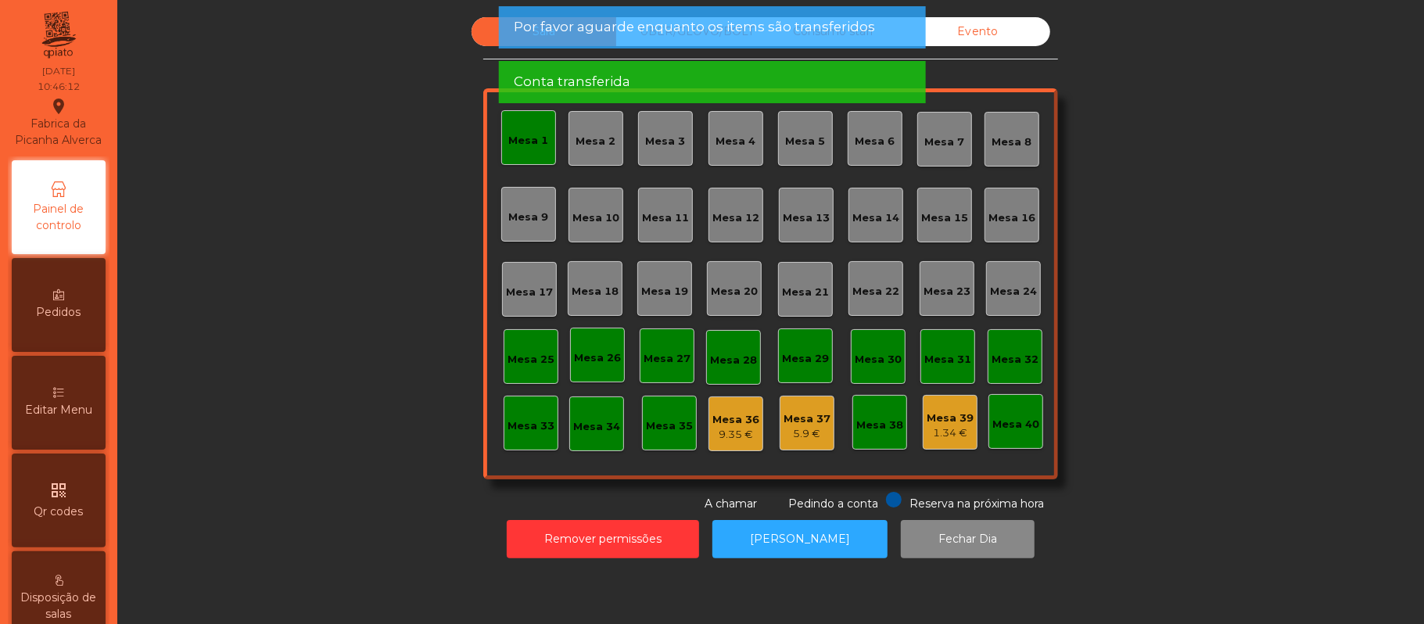
click at [530, 120] on div "Mesa 1" at bounding box center [528, 137] width 55 height 55
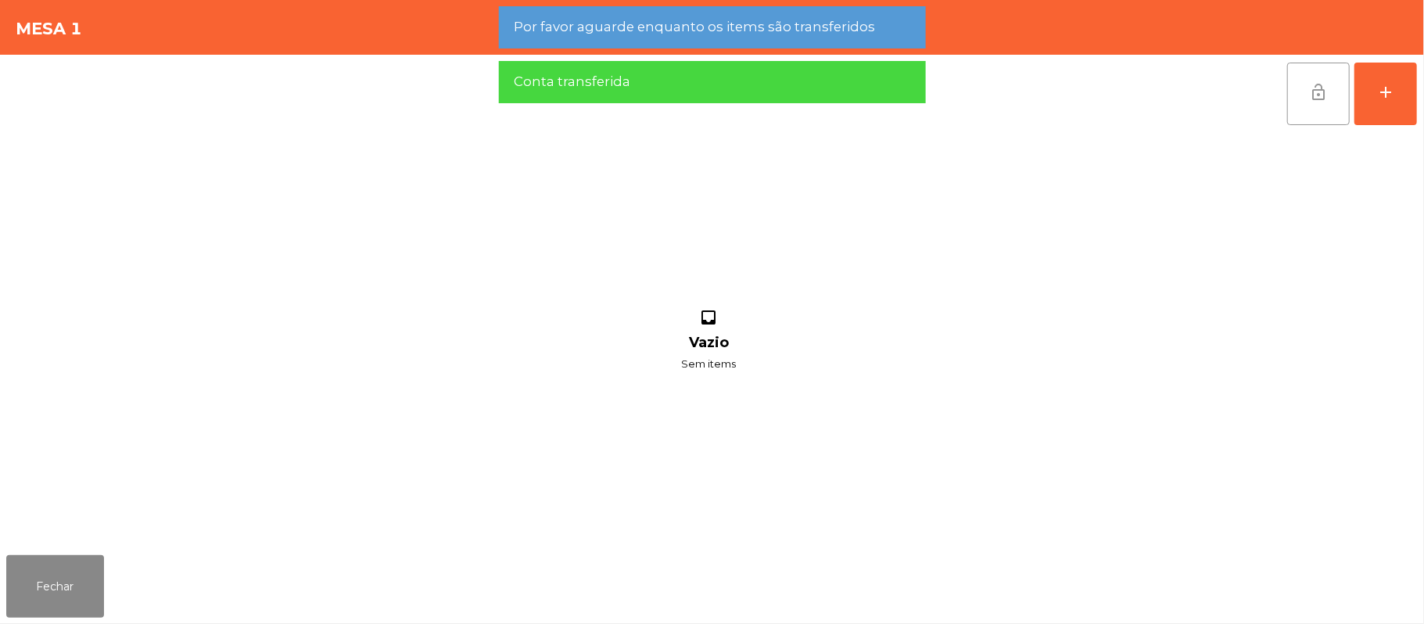
click at [1300, 101] on button "lock_open" at bounding box center [1319, 94] width 63 height 63
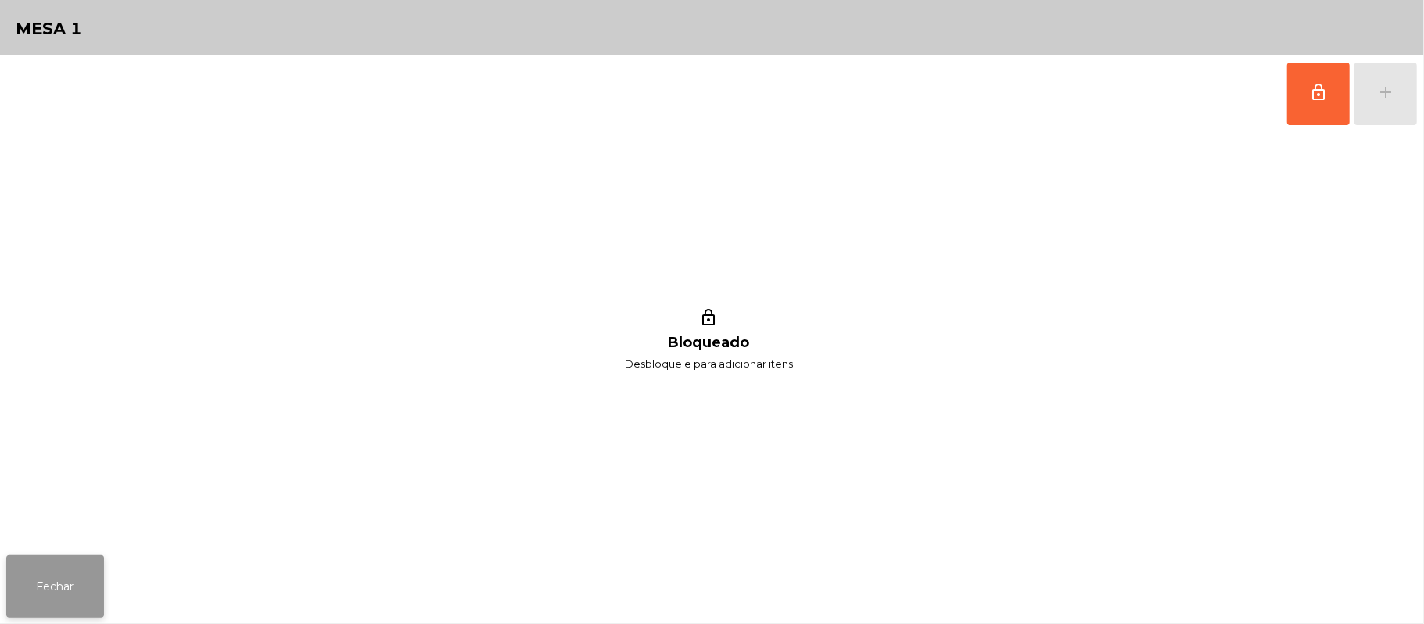
click at [79, 559] on button "Fechar" at bounding box center [55, 586] width 98 height 63
